Goal: Task Accomplishment & Management: Manage account settings

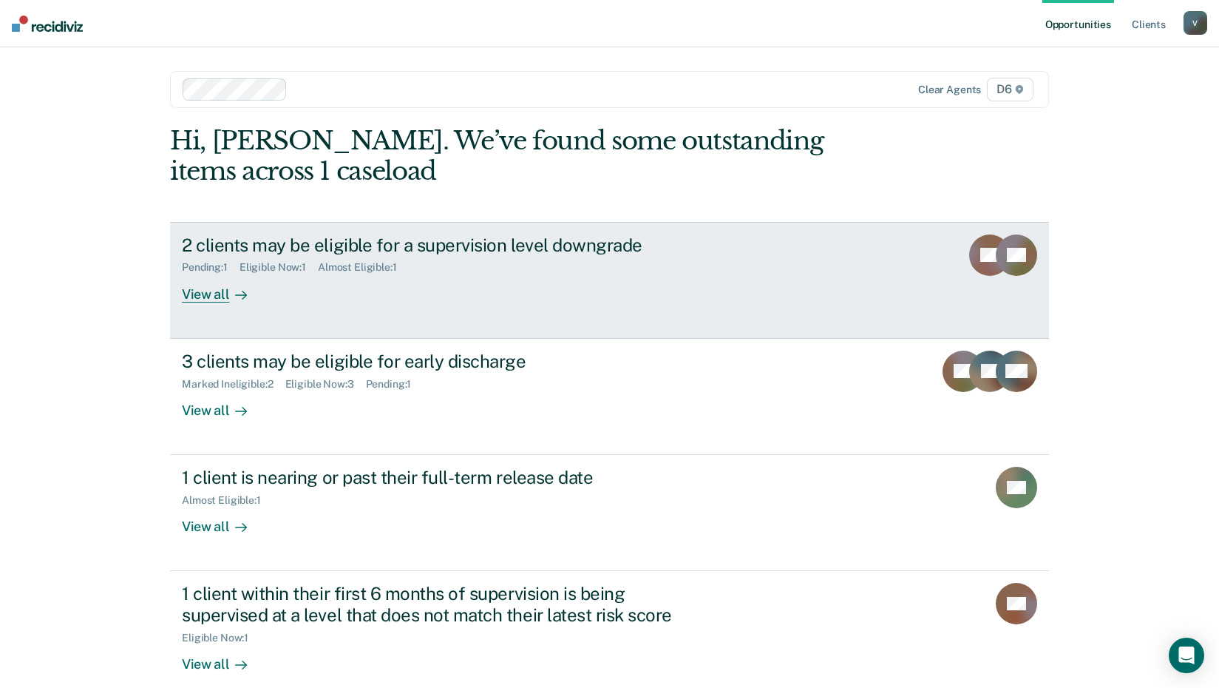
click at [206, 298] on div "View all" at bounding box center [223, 288] width 83 height 29
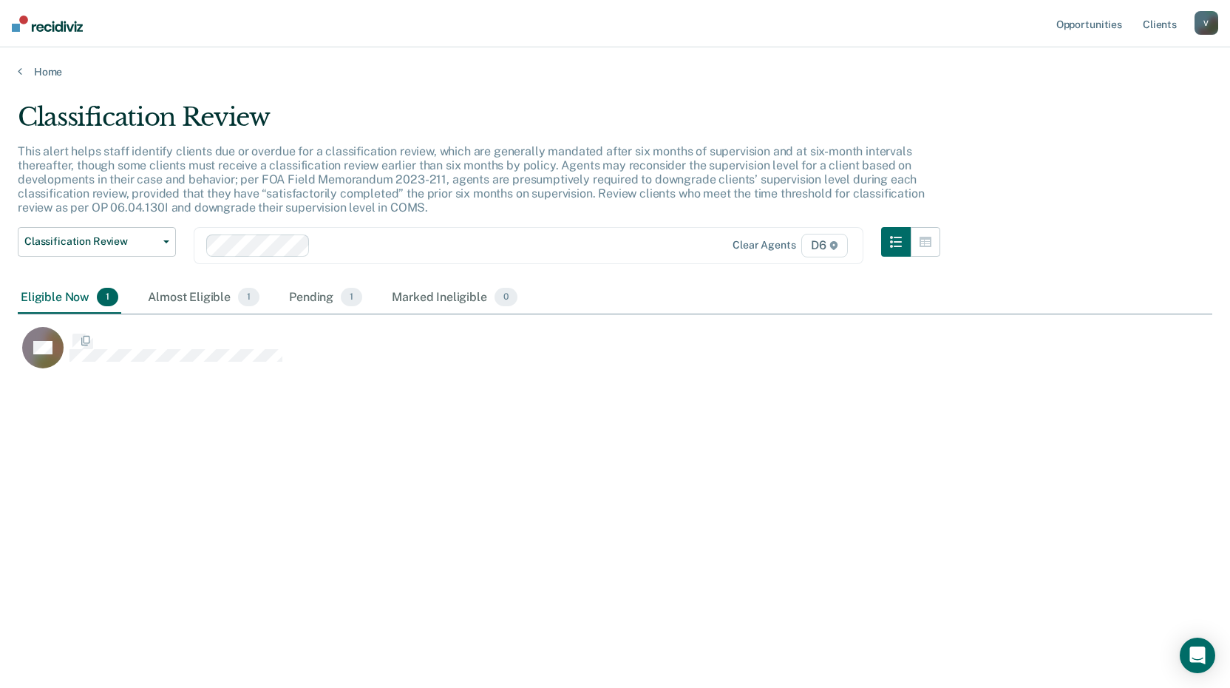
scroll to position [464, 1184]
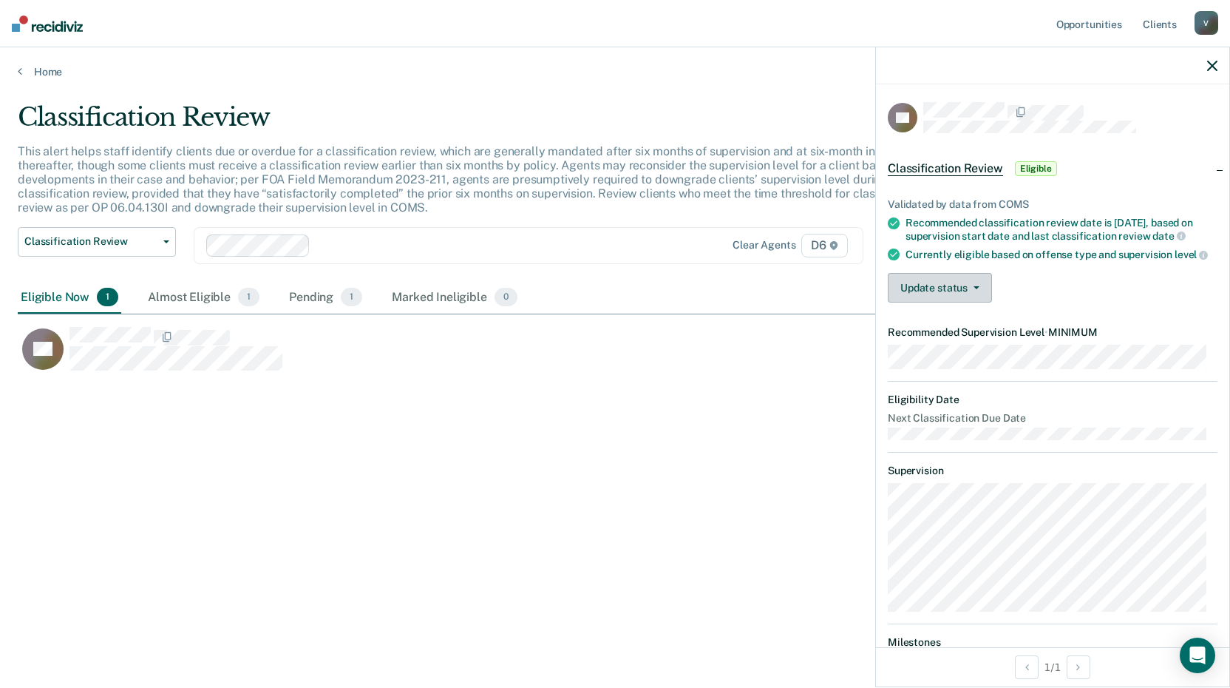
click at [974, 289] on icon "button" at bounding box center [977, 287] width 6 height 3
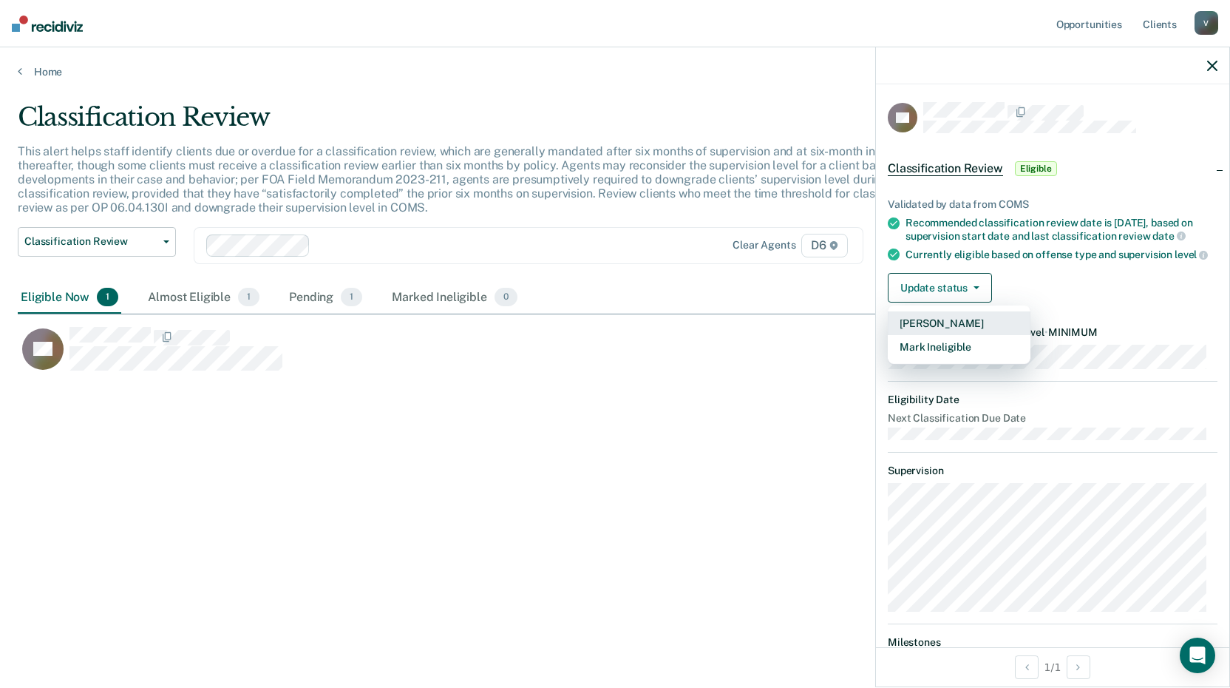
click at [958, 335] on button "[PERSON_NAME]" at bounding box center [959, 323] width 143 height 24
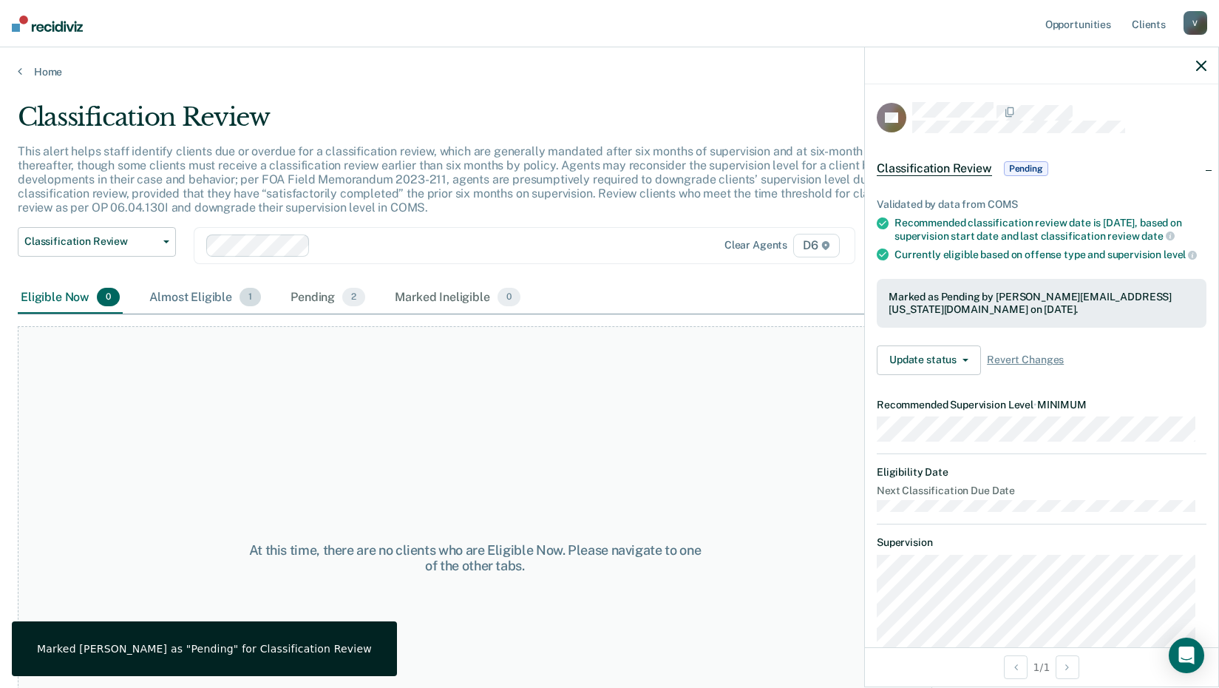
click at [204, 294] on div "Almost Eligible 1" at bounding box center [205, 298] width 118 height 33
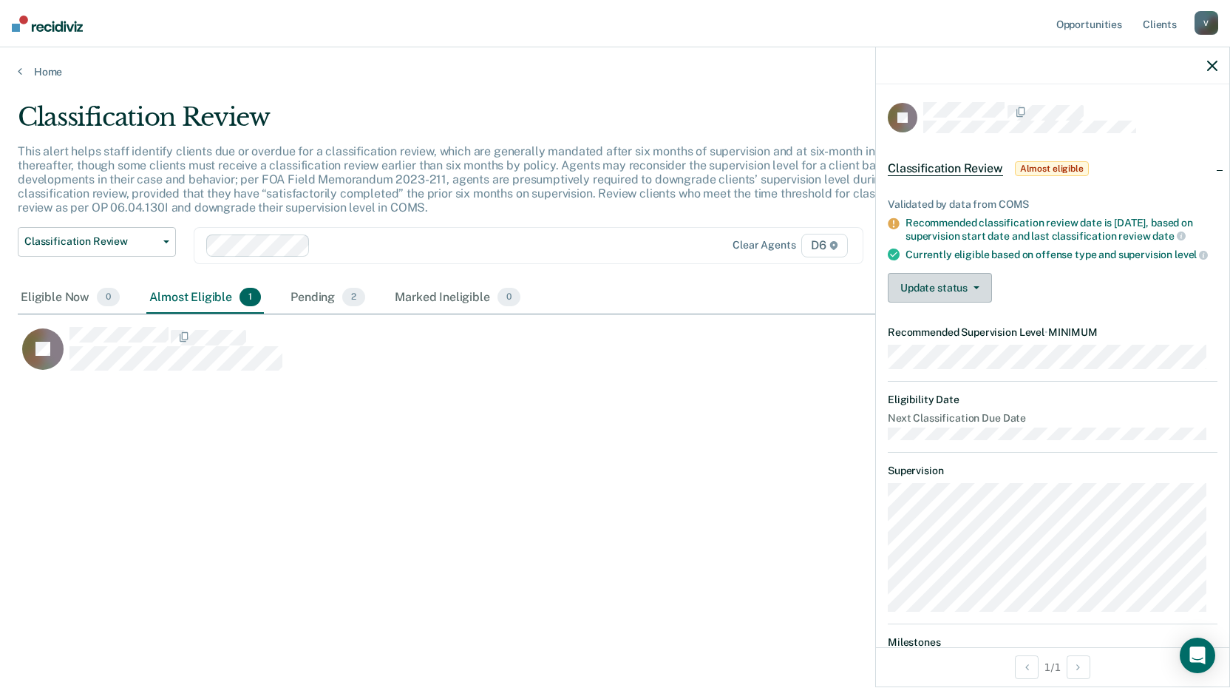
click at [949, 298] on button "Update status" at bounding box center [940, 288] width 104 height 30
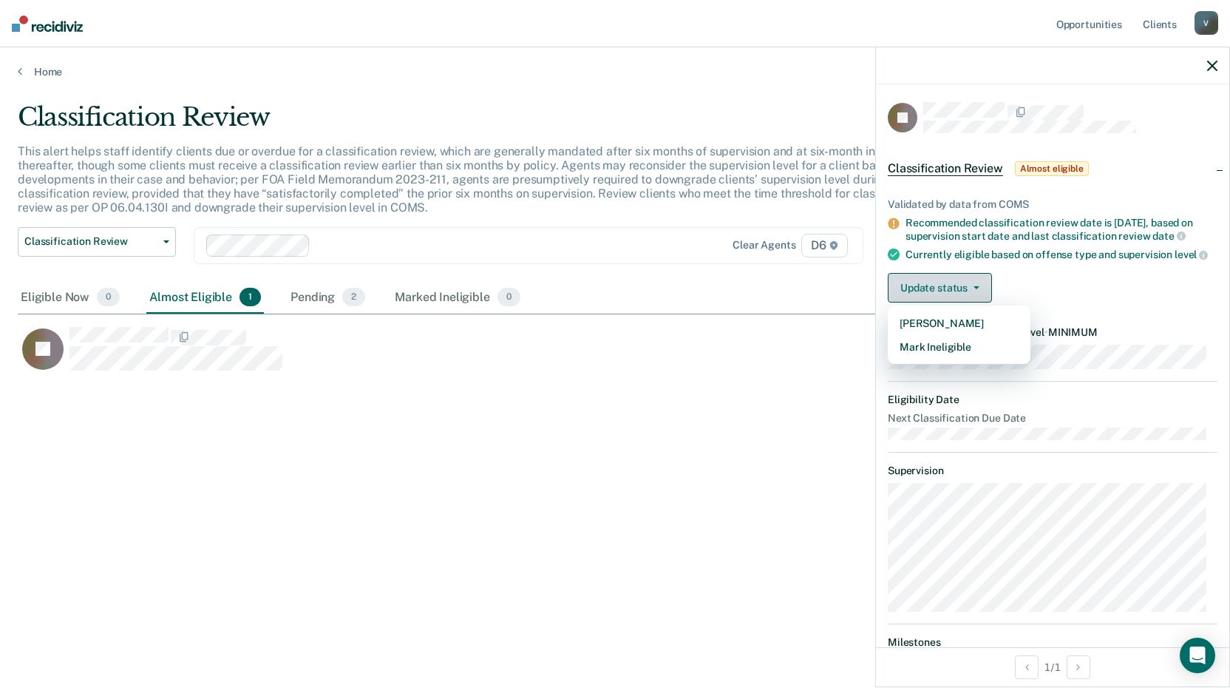
click at [947, 294] on button "Update status" at bounding box center [940, 288] width 104 height 30
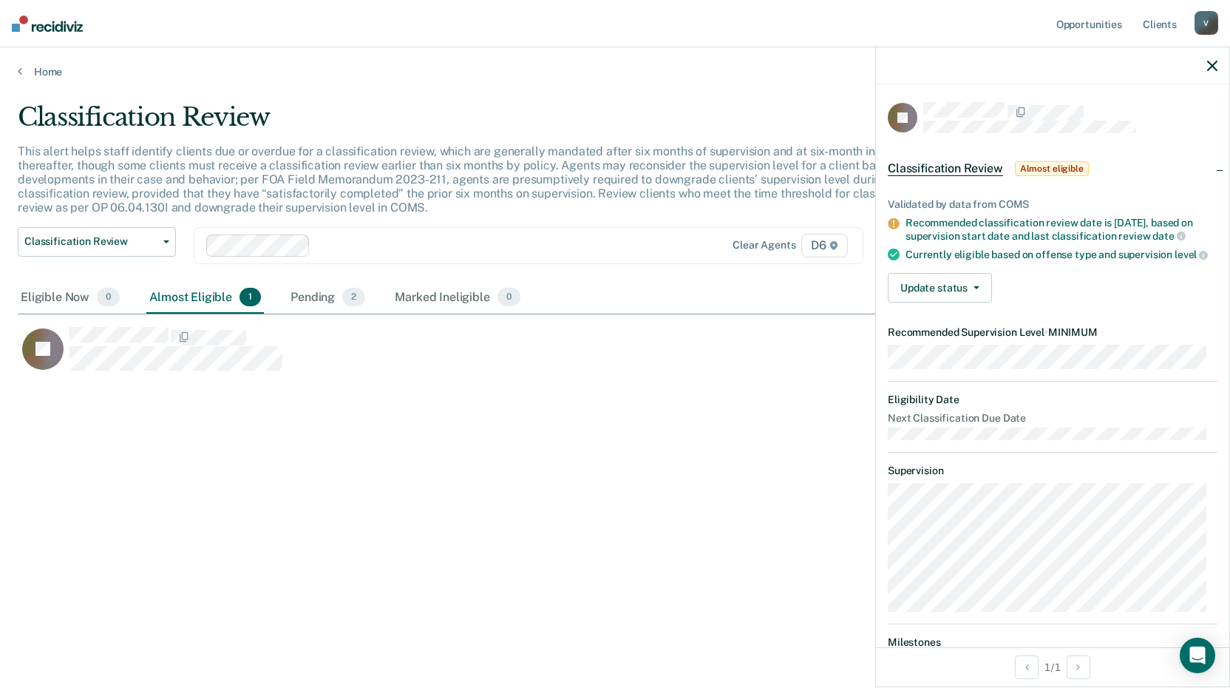
click at [16, 72] on div "Home" at bounding box center [615, 62] width 1230 height 31
click at [17, 70] on div "Home" at bounding box center [615, 62] width 1230 height 31
click at [22, 69] on link "Home" at bounding box center [615, 71] width 1195 height 13
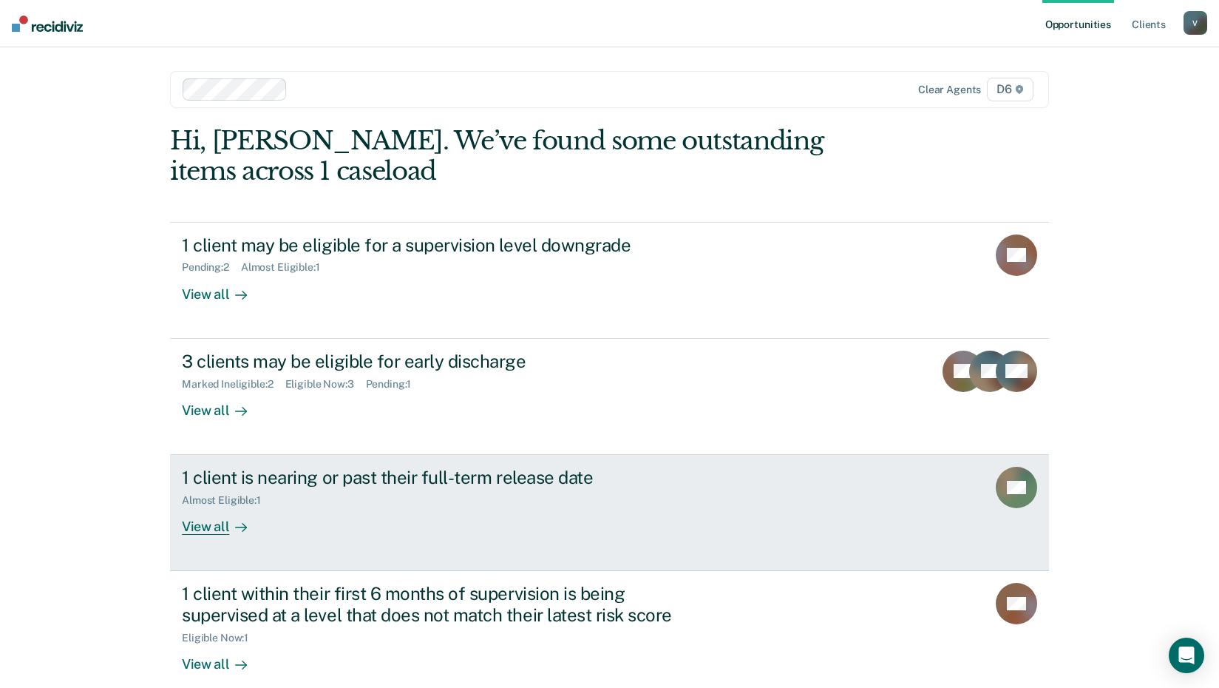
click at [213, 528] on div "View all" at bounding box center [223, 521] width 83 height 29
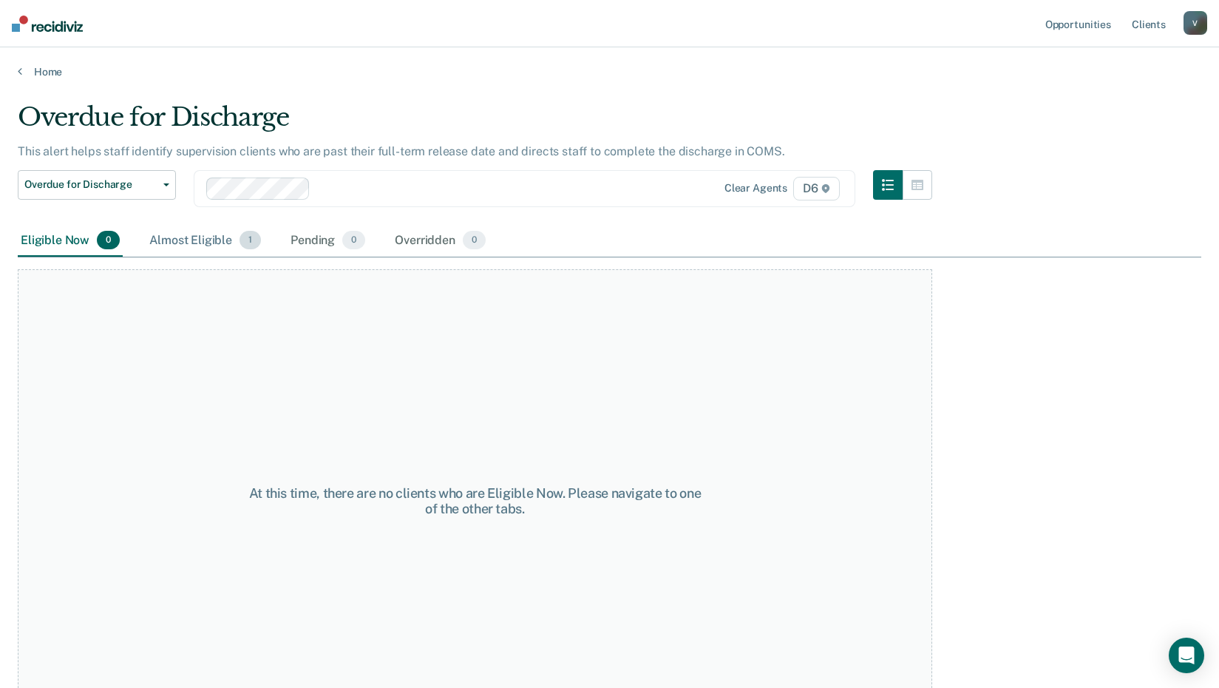
click at [223, 236] on div "Almost Eligible 1" at bounding box center [205, 241] width 118 height 33
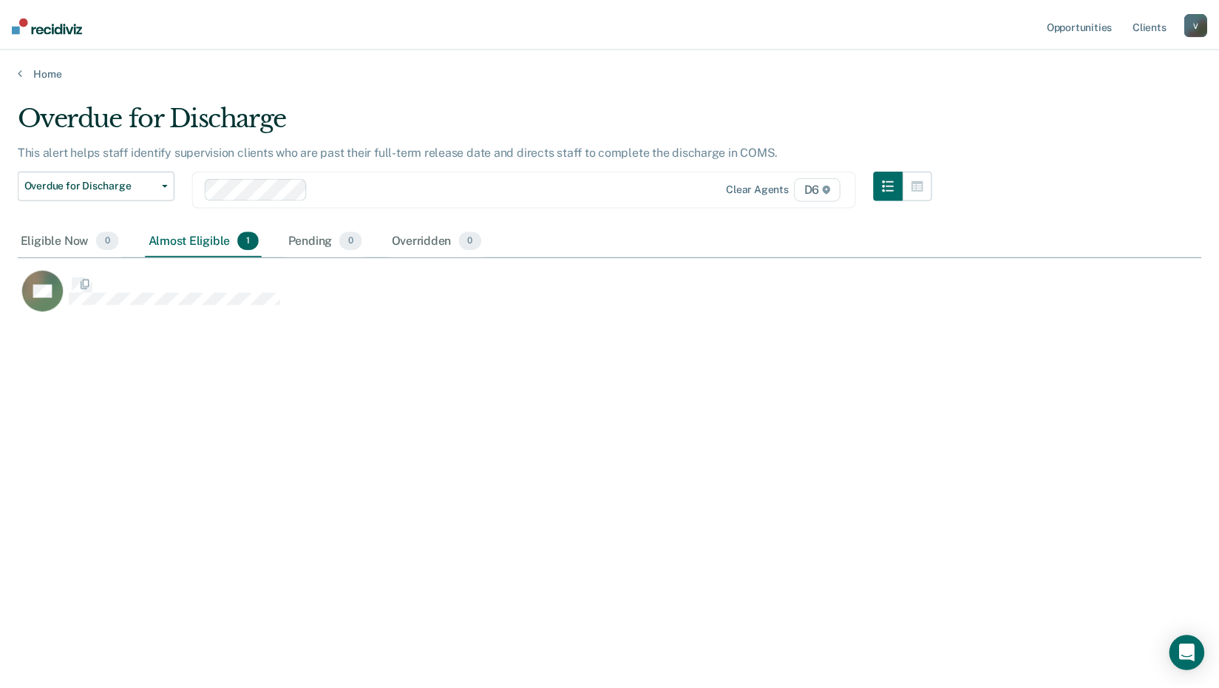
scroll to position [464, 1184]
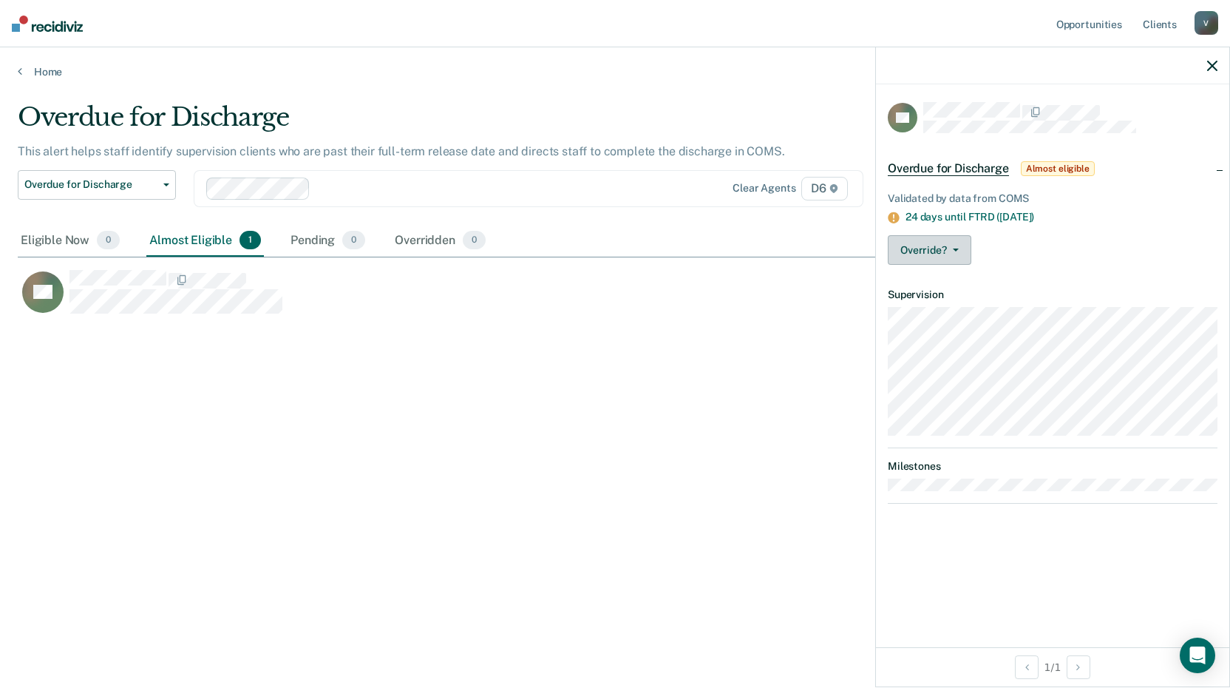
click at [950, 248] on span "button" at bounding box center [953, 249] width 12 height 3
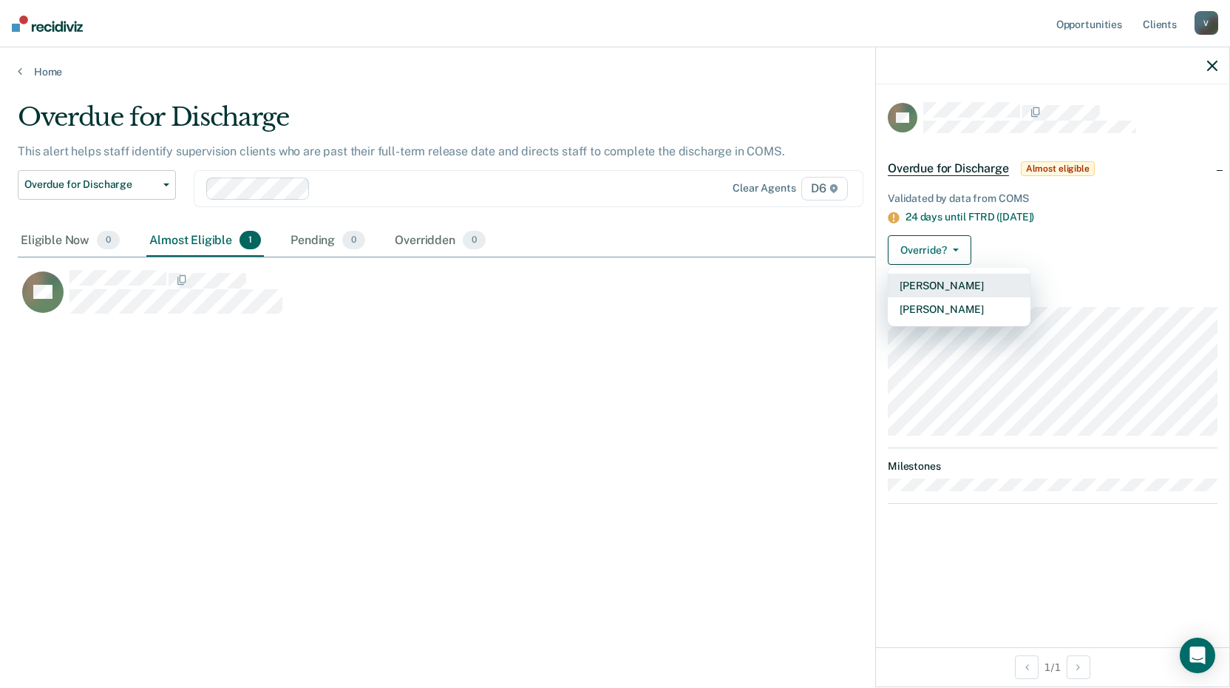
click at [954, 281] on button "[PERSON_NAME]" at bounding box center [959, 286] width 143 height 24
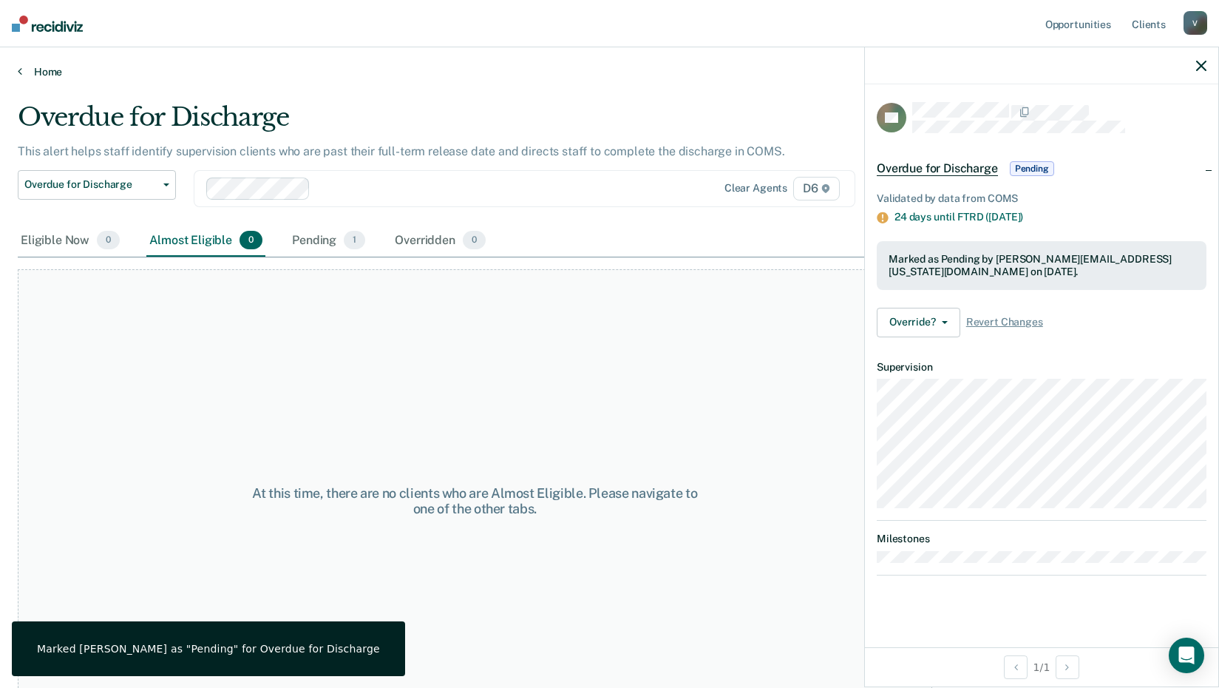
click at [19, 70] on icon at bounding box center [20, 71] width 4 height 12
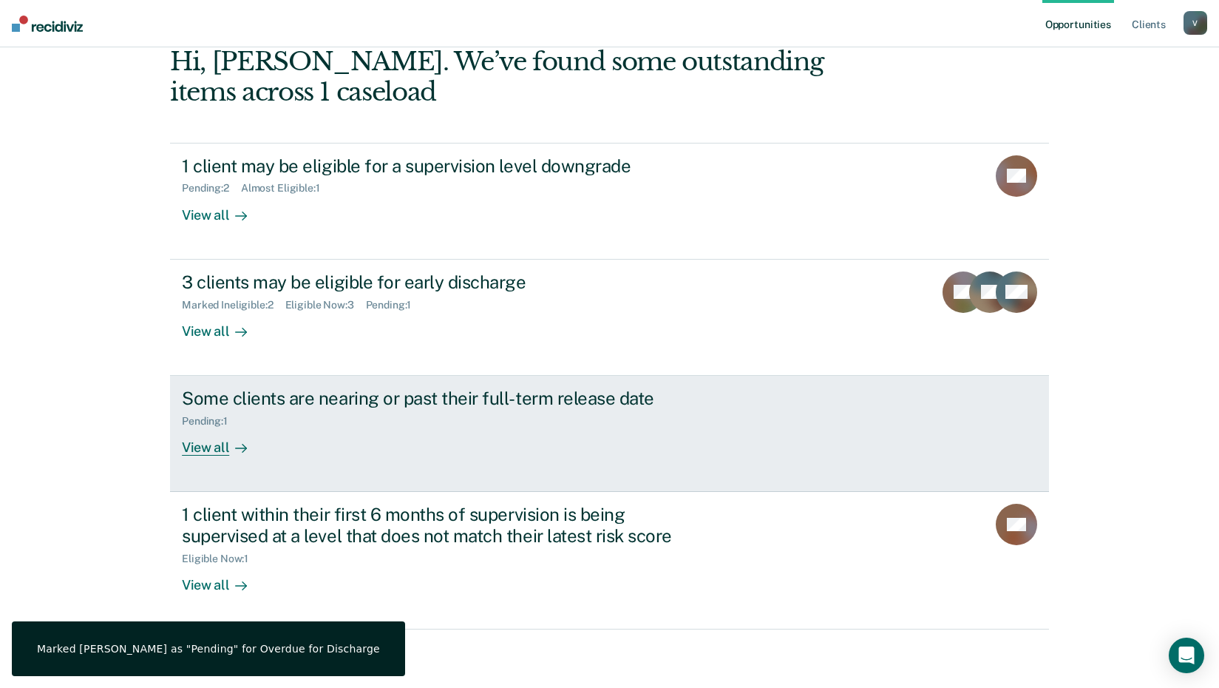
scroll to position [80, 0]
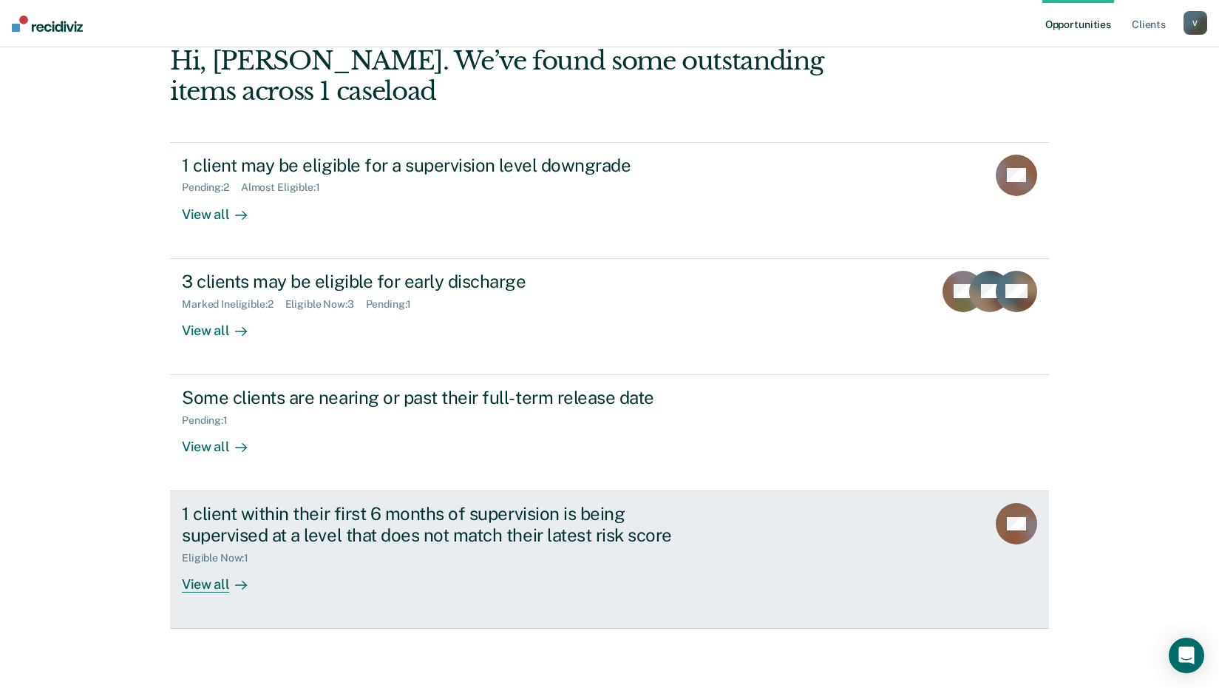
click at [206, 584] on div "View all" at bounding box center [223, 578] width 83 height 29
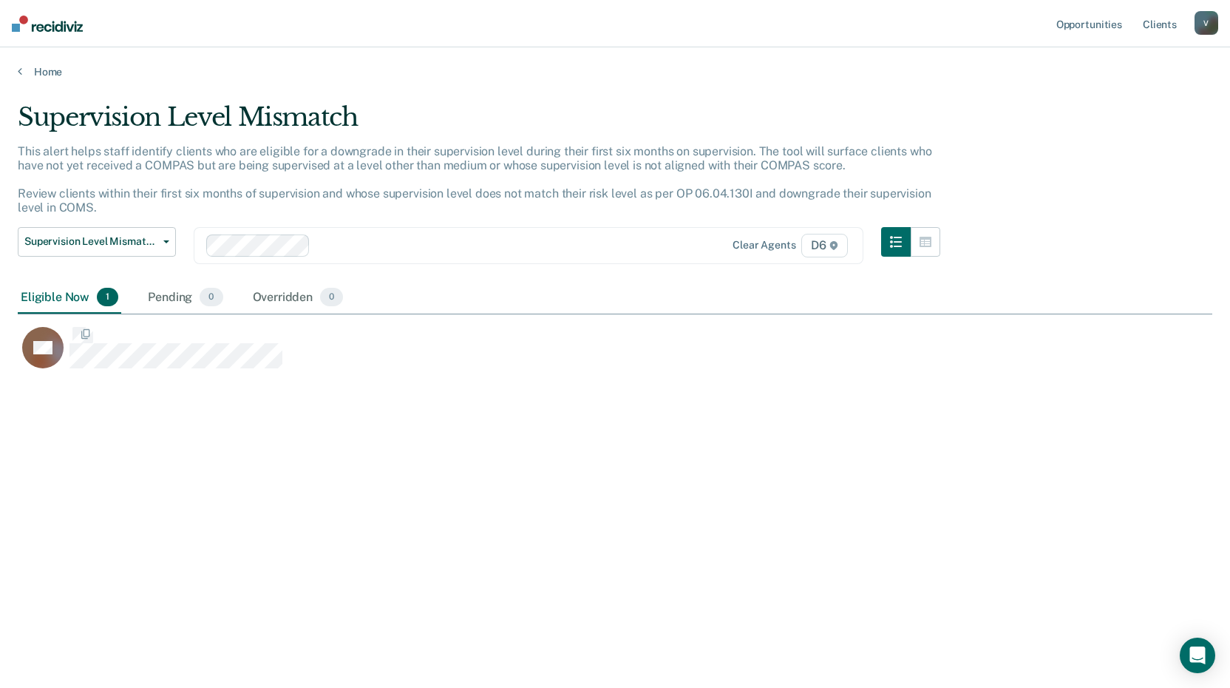
scroll to position [464, 1184]
